Goal: Task Accomplishment & Management: Manage account settings

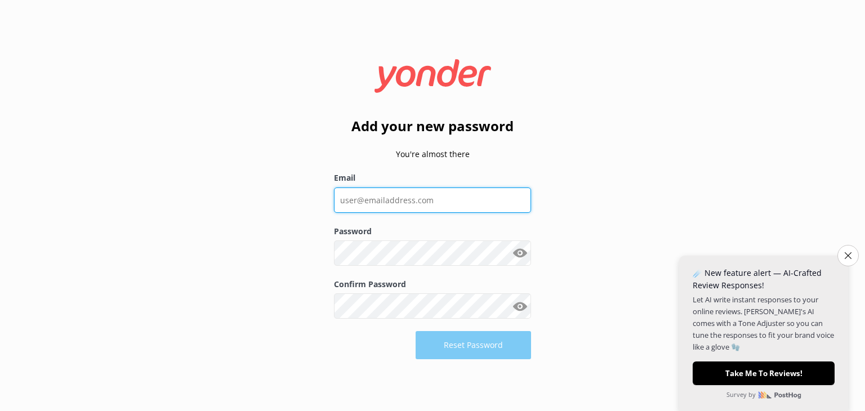
click at [428, 196] on input "Email" at bounding box center [432, 199] width 197 height 25
type input "amy@skydivegeronimo.com.au"
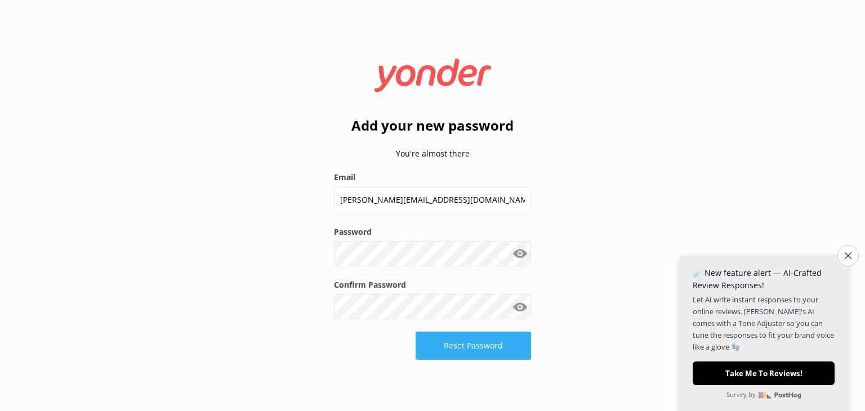
click at [459, 347] on button "Reset Password" at bounding box center [472, 346] width 115 height 28
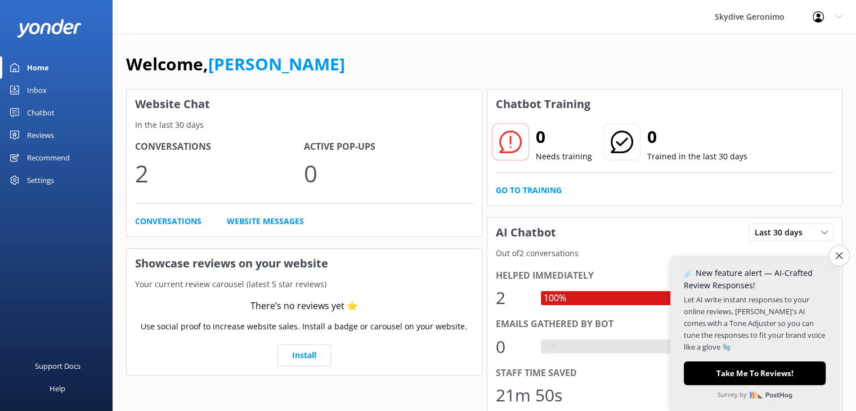
click at [35, 181] on div "Settings" at bounding box center [40, 180] width 27 height 23
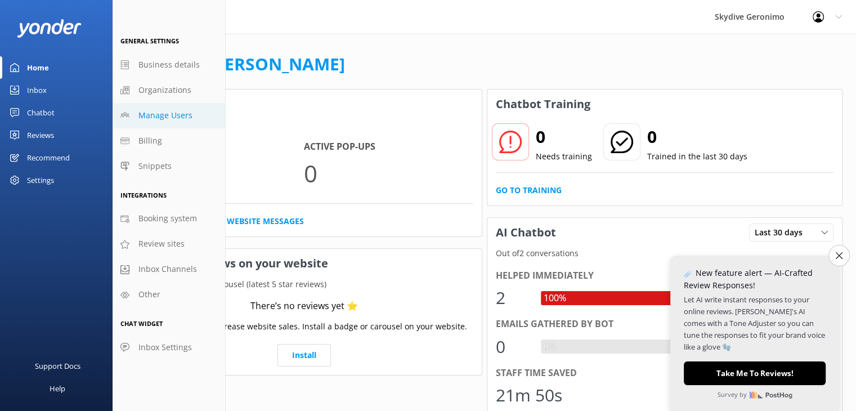
click at [171, 114] on span "Manage Users" at bounding box center [165, 115] width 54 height 12
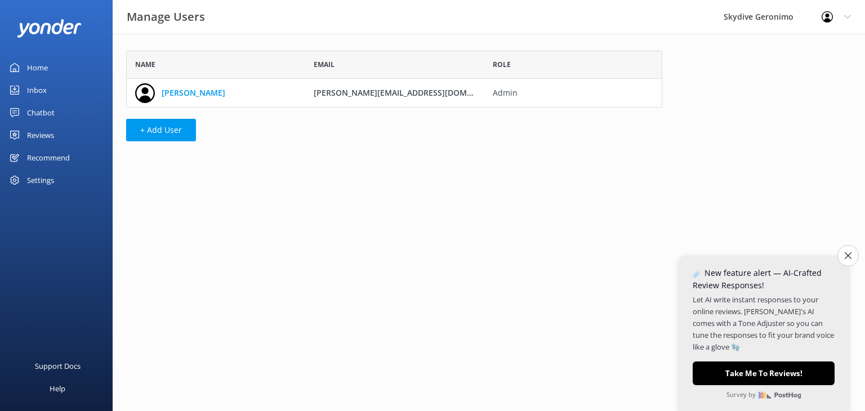
scroll to position [48, 527]
click at [171, 127] on button "+ Add User" at bounding box center [161, 130] width 70 height 23
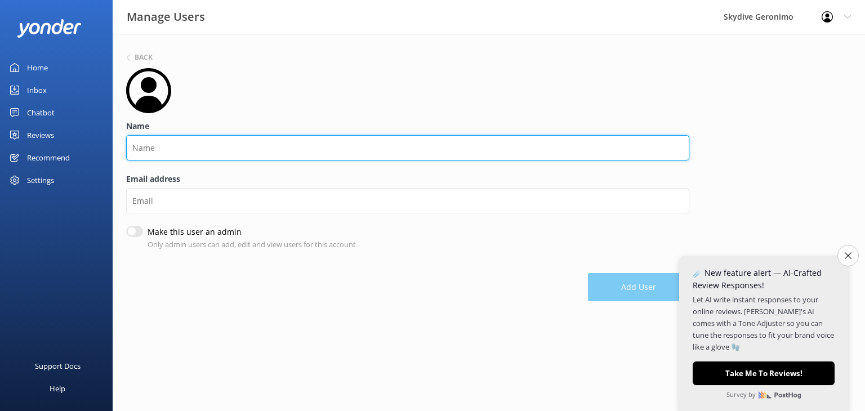
click at [160, 151] on input "Name" at bounding box center [407, 147] width 563 height 25
type input "Reservations Team"
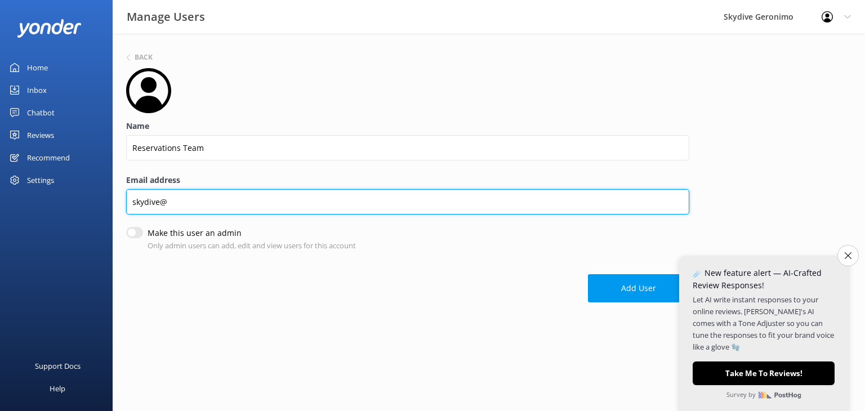
type input "[EMAIL_ADDRESS][DOMAIN_NAME]"
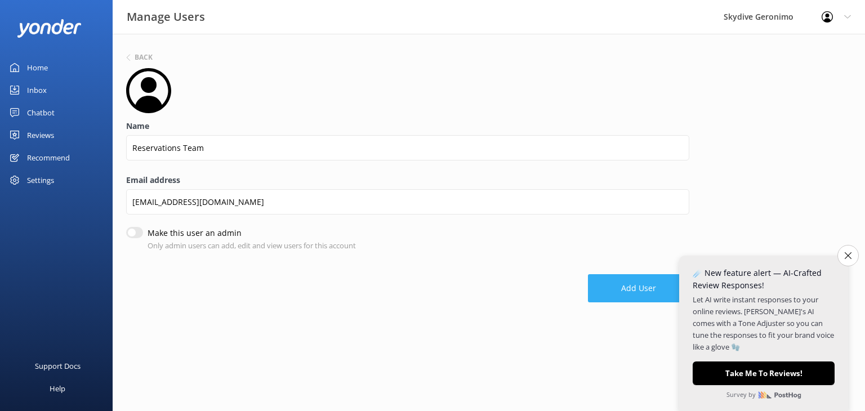
click at [632, 289] on button "Add User" at bounding box center [638, 288] width 101 height 28
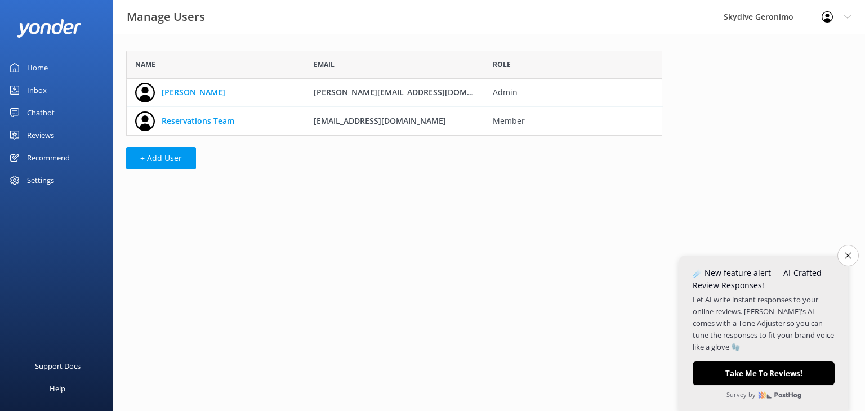
scroll to position [76, 527]
click at [847, 255] on icon "Close survey" at bounding box center [847, 255] width 7 height 7
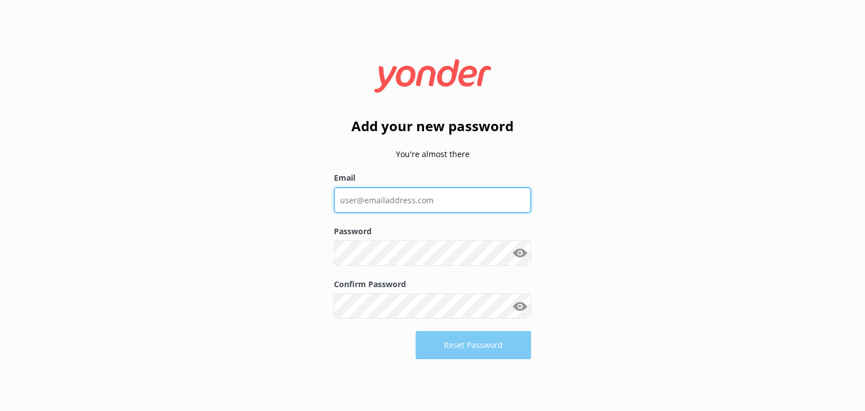
click at [399, 207] on input "Email" at bounding box center [432, 199] width 197 height 25
type input "[EMAIL_ADDRESS][DOMAIN_NAME]"
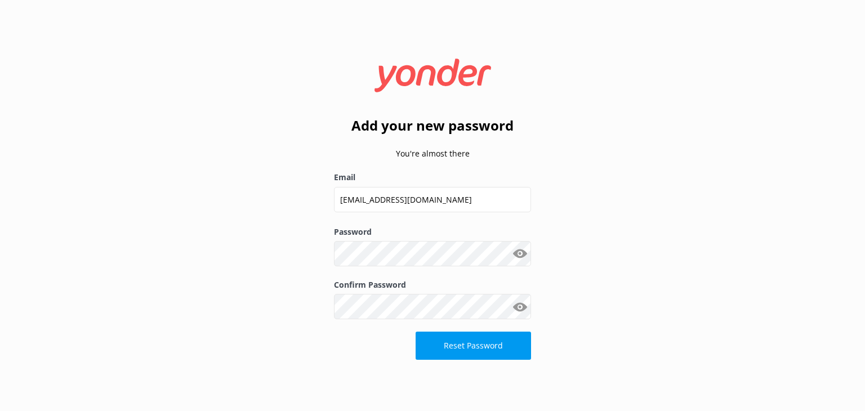
click at [606, 287] on div "Add your new password You're almost there Email [EMAIL_ADDRESS][DOMAIN_NAME] Pa…" at bounding box center [432, 205] width 865 height 411
click at [489, 350] on button "Reset Password" at bounding box center [472, 346] width 115 height 28
